Goal: Information Seeking & Learning: Learn about a topic

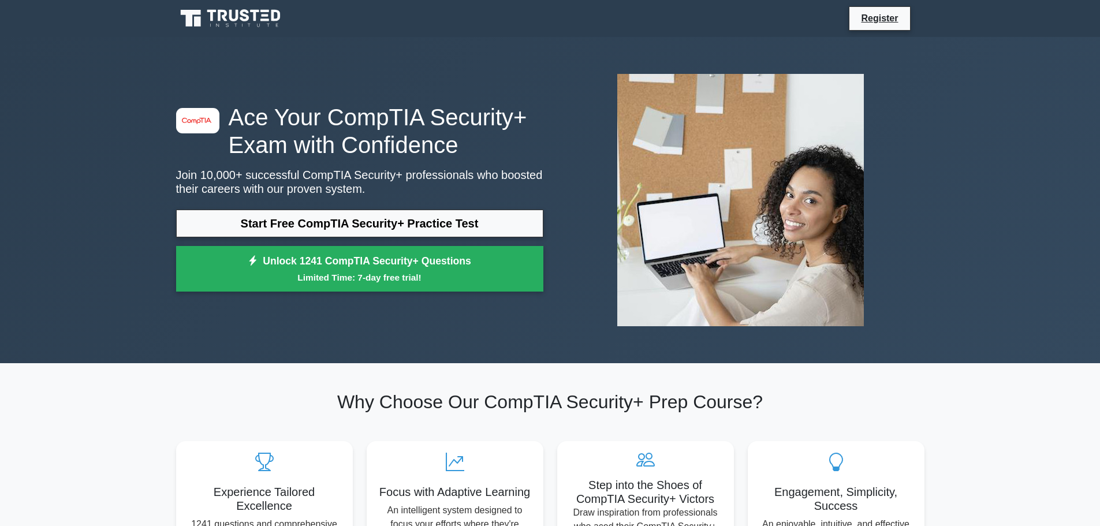
scroll to position [58, 0]
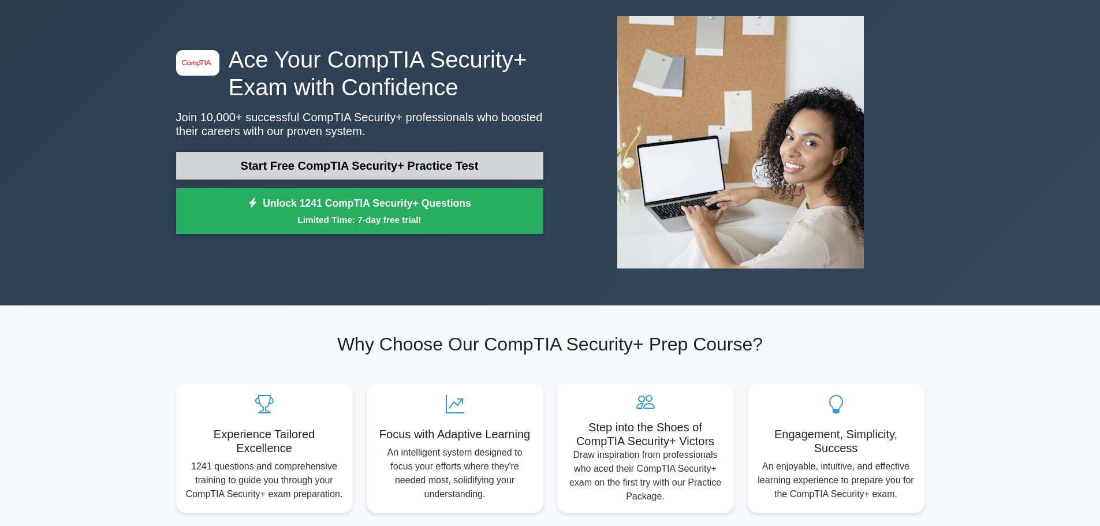
click at [404, 166] on link "Start Free CompTIA Security+ Practice Test" at bounding box center [359, 166] width 367 height 28
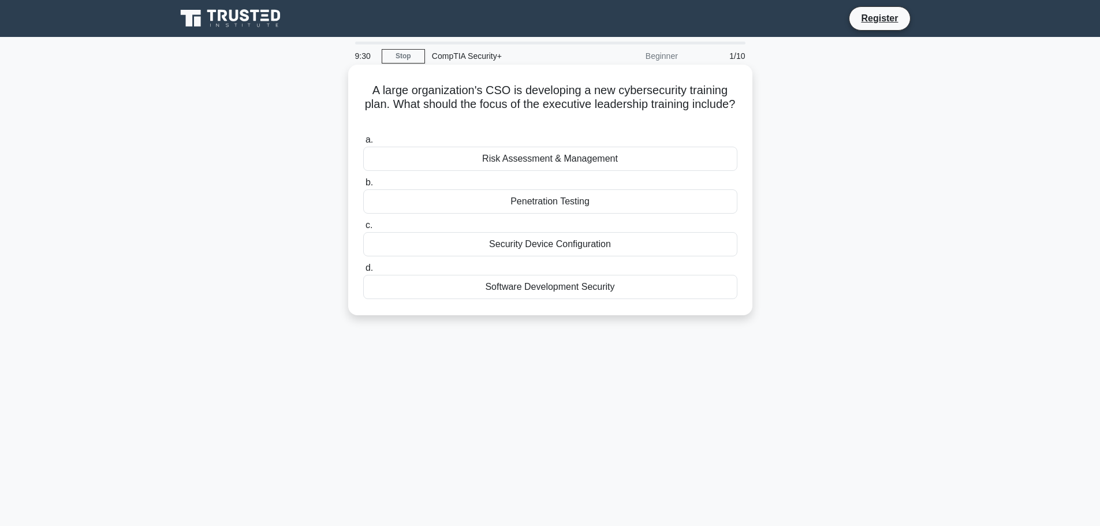
click at [598, 159] on div "Risk Assessment & Management" at bounding box center [550, 159] width 374 height 24
click at [363, 144] on input "a. Risk Assessment & Management" at bounding box center [363, 140] width 0 height 8
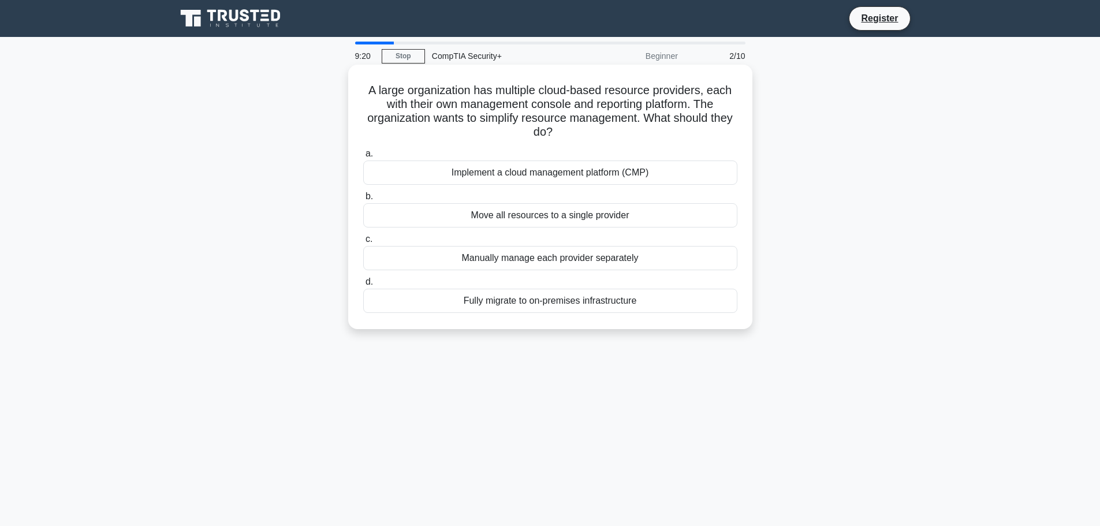
click at [541, 173] on div "Implement a cloud management platform (CMP)" at bounding box center [550, 173] width 374 height 24
click at [363, 158] on input "a. Implement a cloud management platform (CMP)" at bounding box center [363, 154] width 0 height 8
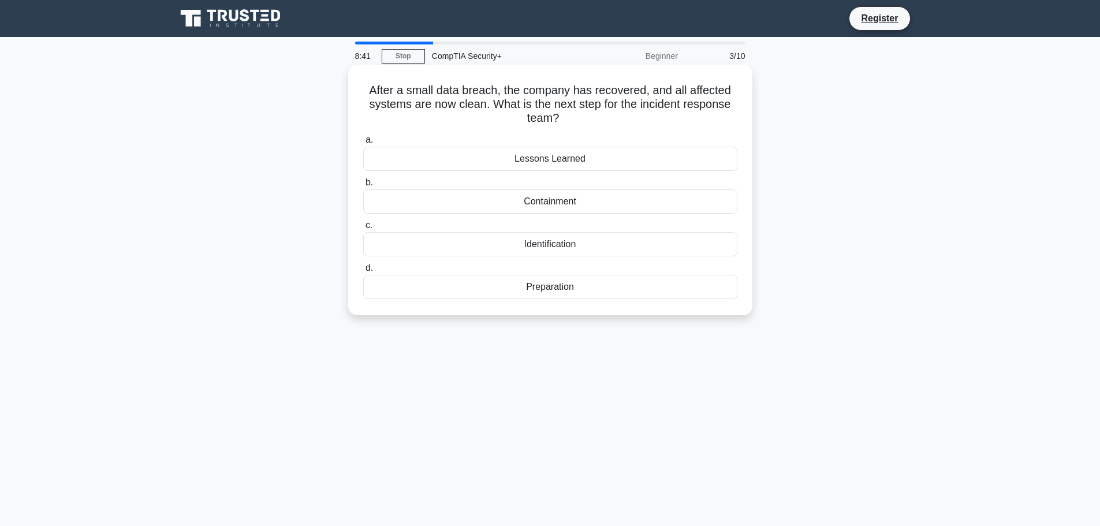
click at [571, 161] on div "Lessons Learned" at bounding box center [550, 159] width 374 height 24
click at [363, 144] on input "a. Lessons Learned" at bounding box center [363, 140] width 0 height 8
